Goal: Find specific page/section: Find specific page/section

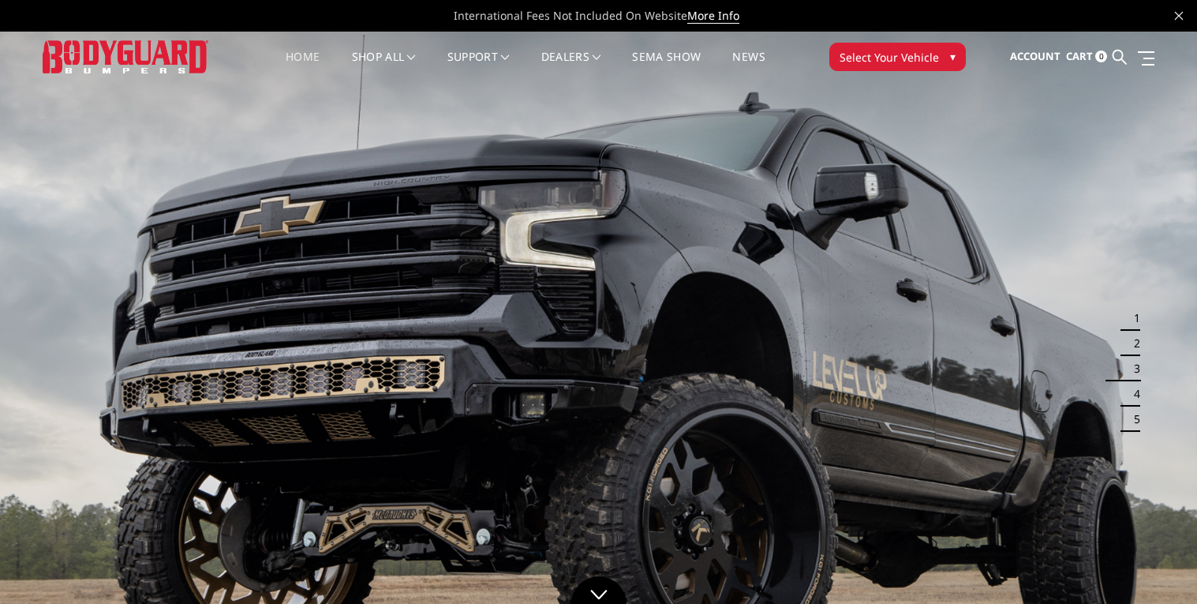
click at [945, 56] on button "Select Your Vehicle ▾" at bounding box center [897, 57] width 137 height 28
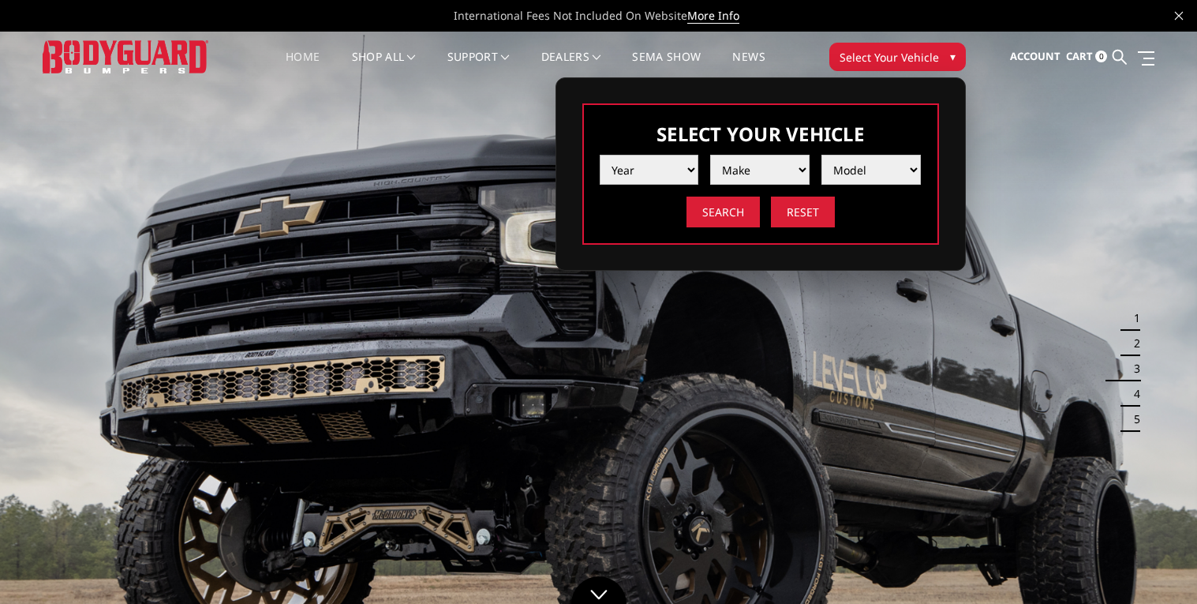
click at [668, 169] on select "Year [DATE] 2024 2023 2022 2021 2020 2019 2018 2017 2016 2015 2014 2013 2012 20…" at bounding box center [649, 170] width 99 height 30
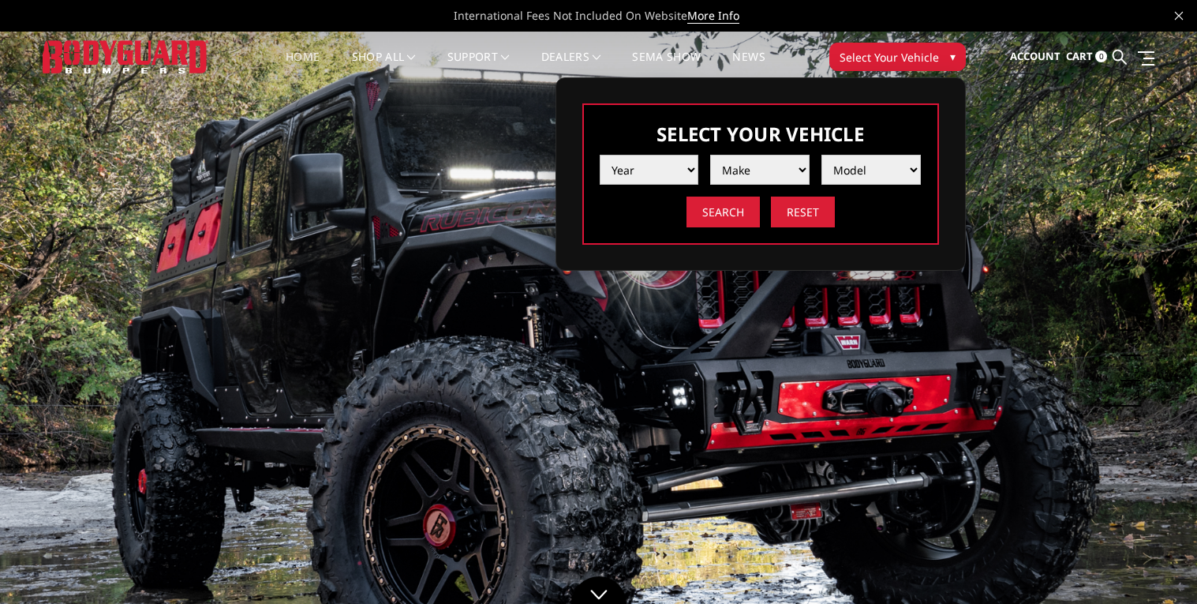
select select "yr_2006"
click at [600, 155] on select "Year [DATE] 2024 2023 2022 2021 2020 2019 2018 2017 2016 2015 2014 2013 2012 20…" at bounding box center [649, 170] width 99 height 30
click at [795, 179] on select "Make Chevrolet Ford GMC Ram" at bounding box center [759, 170] width 99 height 30
select select "mk_chevrolet"
click at [710, 155] on select "Make Chevrolet Ford GMC Ram" at bounding box center [759, 170] width 99 height 30
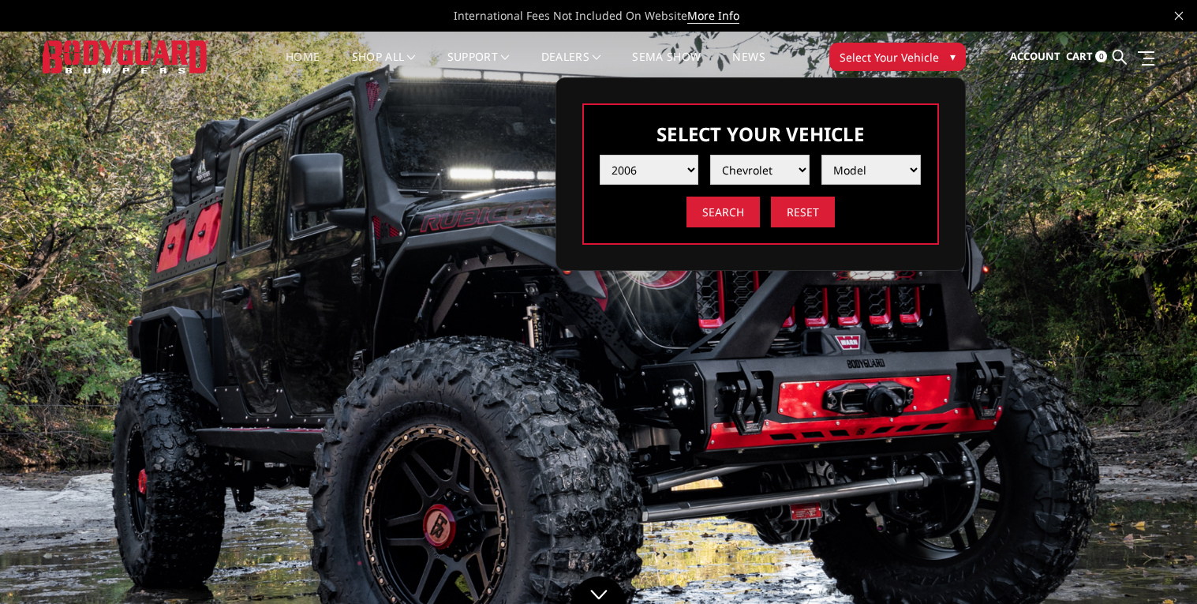
click at [901, 163] on select "Model Silverado 1500 Silverado 2500 / 3500" at bounding box center [870, 170] width 99 height 30
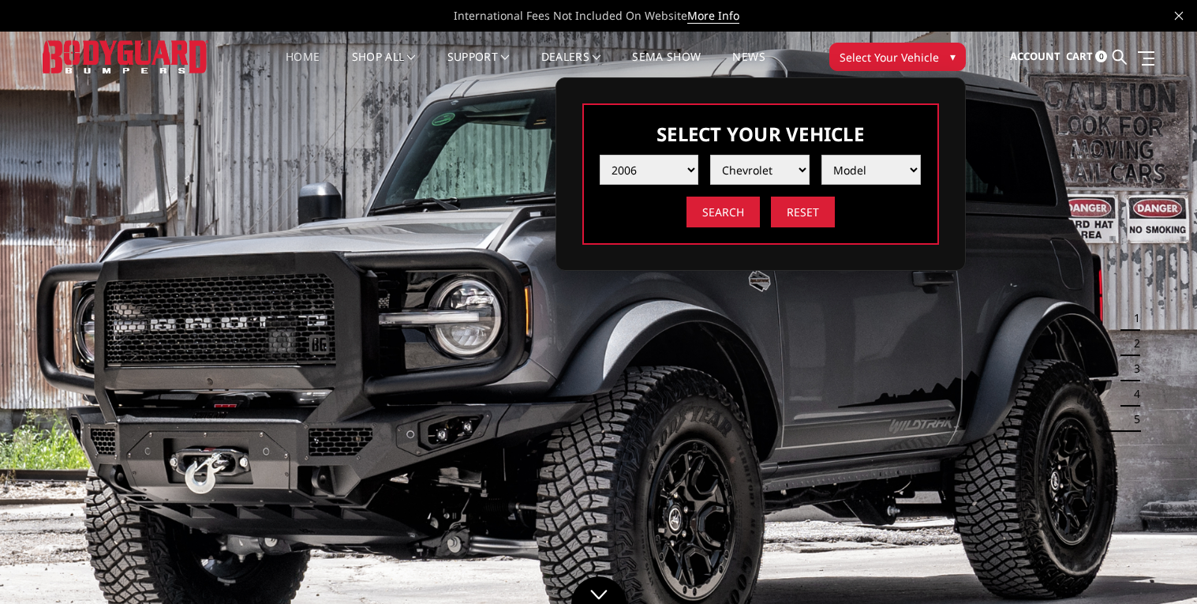
select select "md_silverado-2500-3500"
click at [821, 155] on select "Model Silverado 1500 Silverado 2500 / 3500" at bounding box center [870, 170] width 99 height 30
click at [705, 206] on input "Search" at bounding box center [723, 211] width 73 height 31
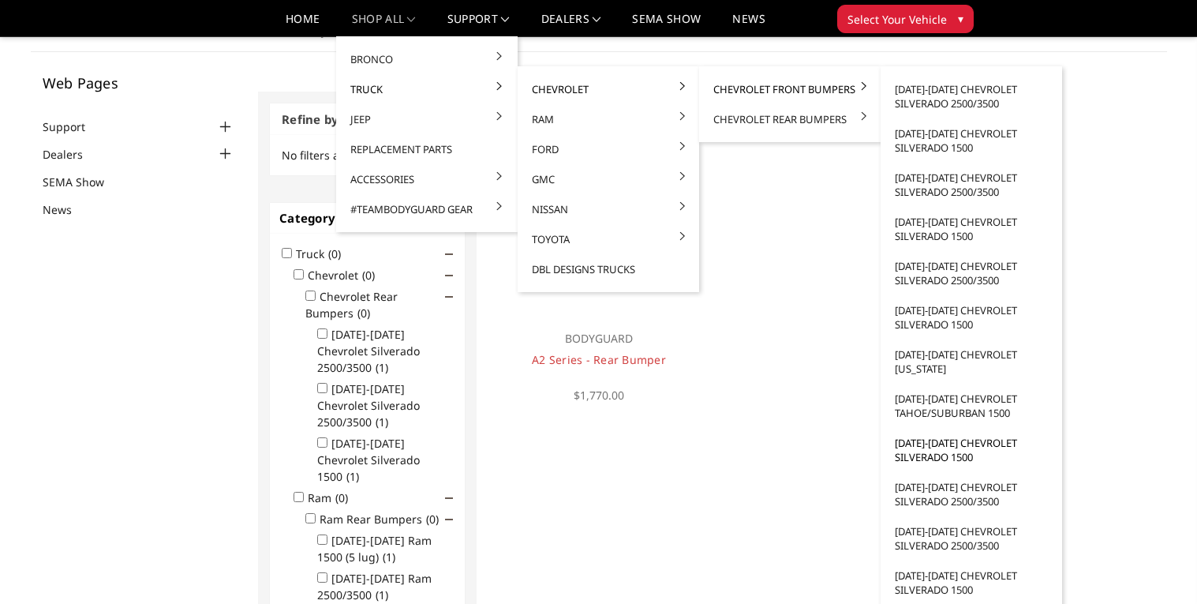
scroll to position [94, 0]
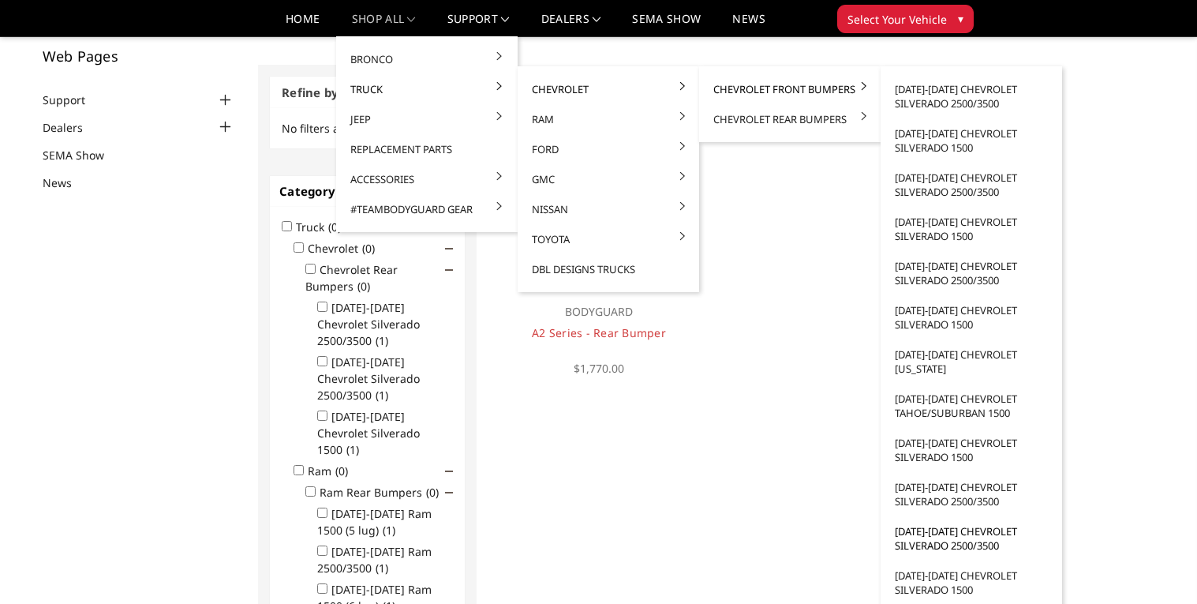
click at [956, 543] on link "[DATE]-[DATE] Chevrolet Silverado 2500/3500" at bounding box center [971, 538] width 169 height 44
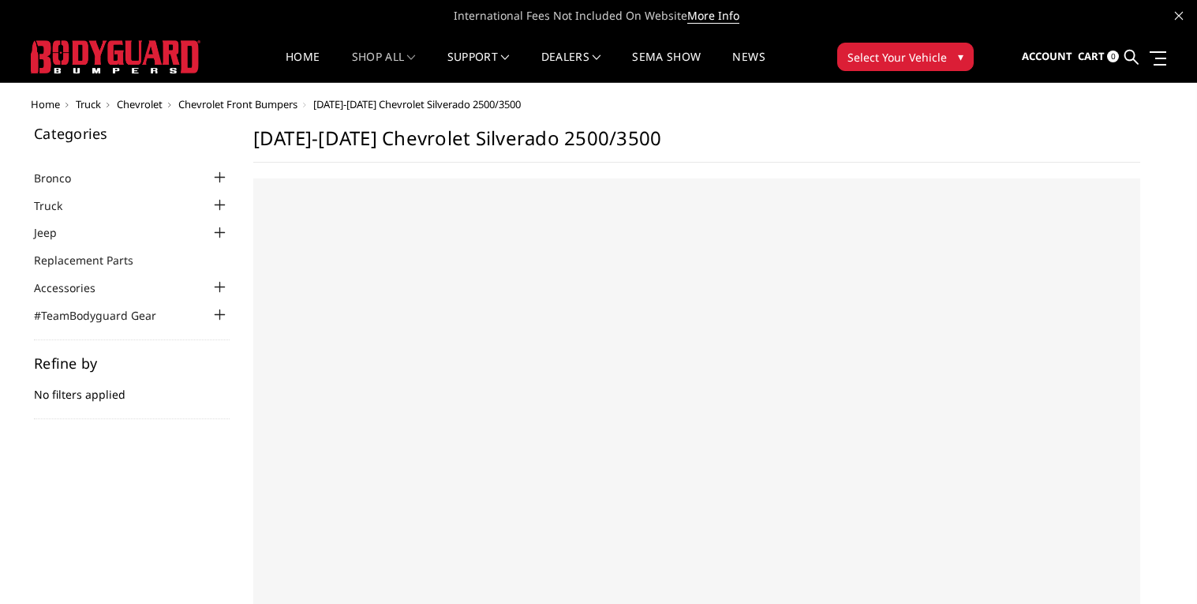
select select "US"
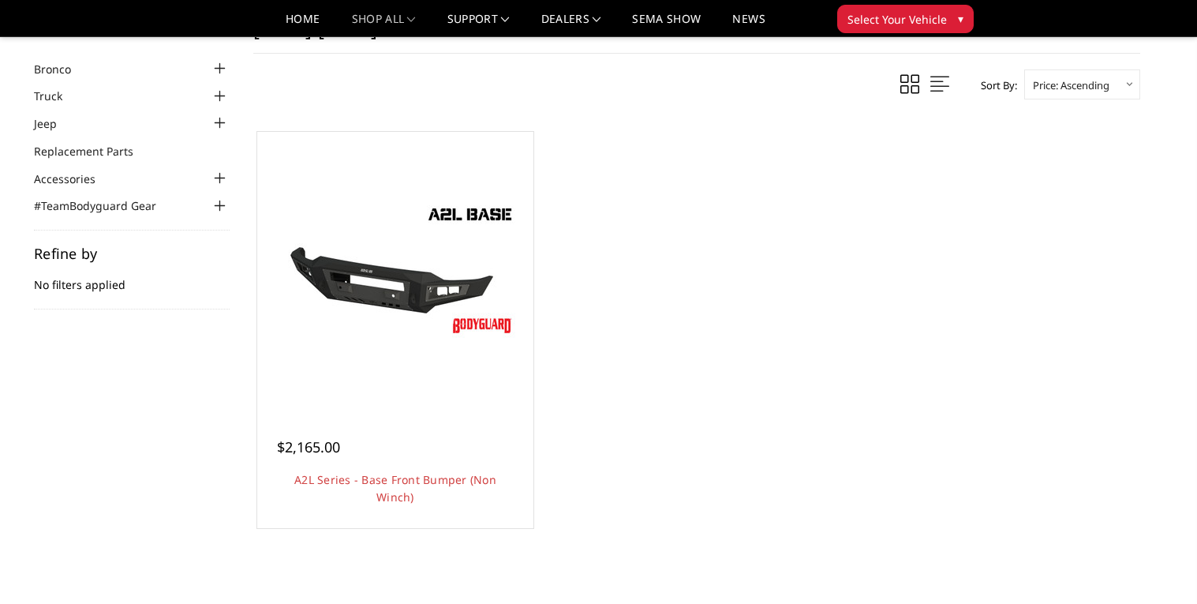
scroll to position [31, 0]
